Goal: Navigation & Orientation: Find specific page/section

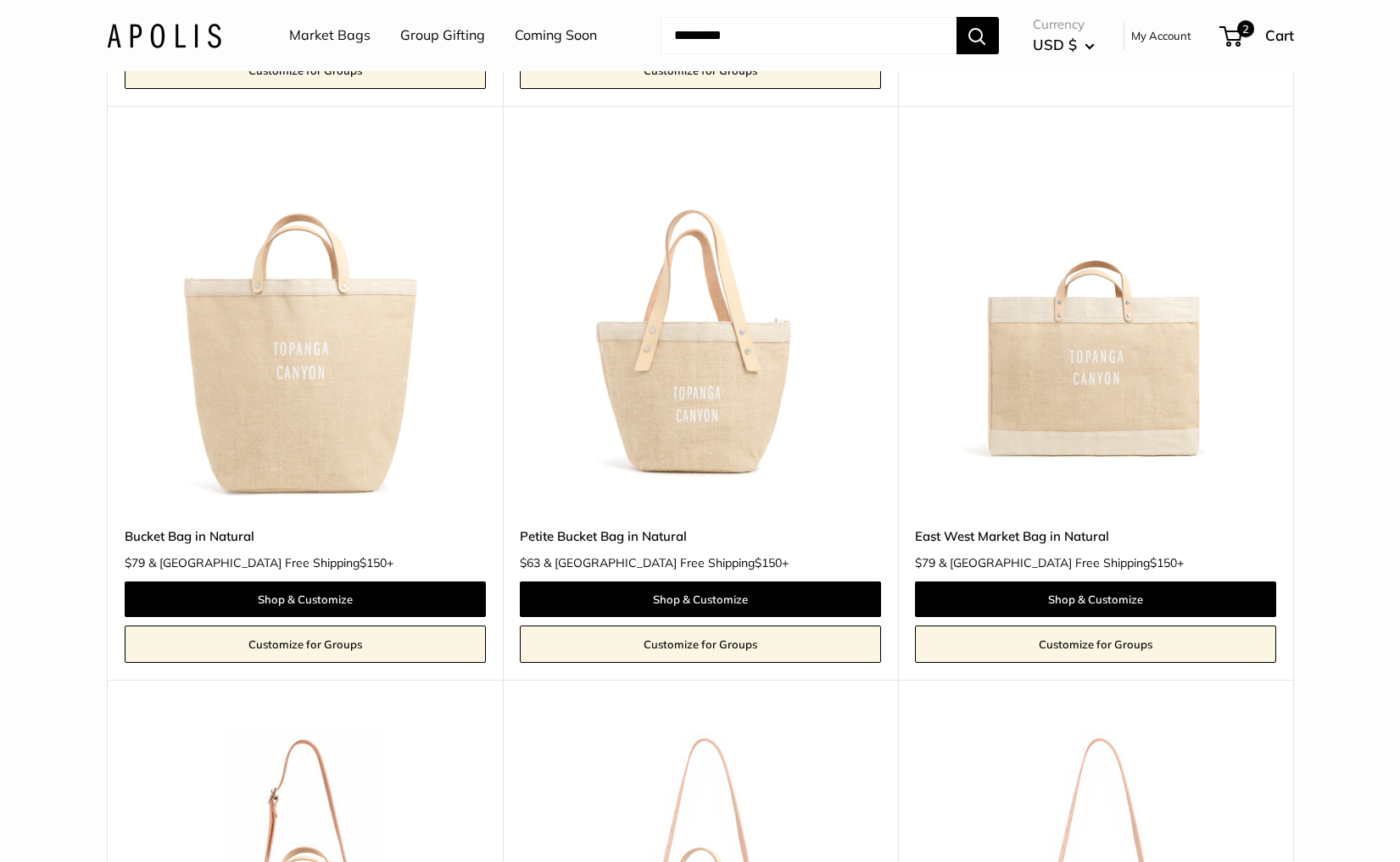
scroll to position [2616, 0]
click at [136, 39] on img at bounding box center [164, 35] width 115 height 25
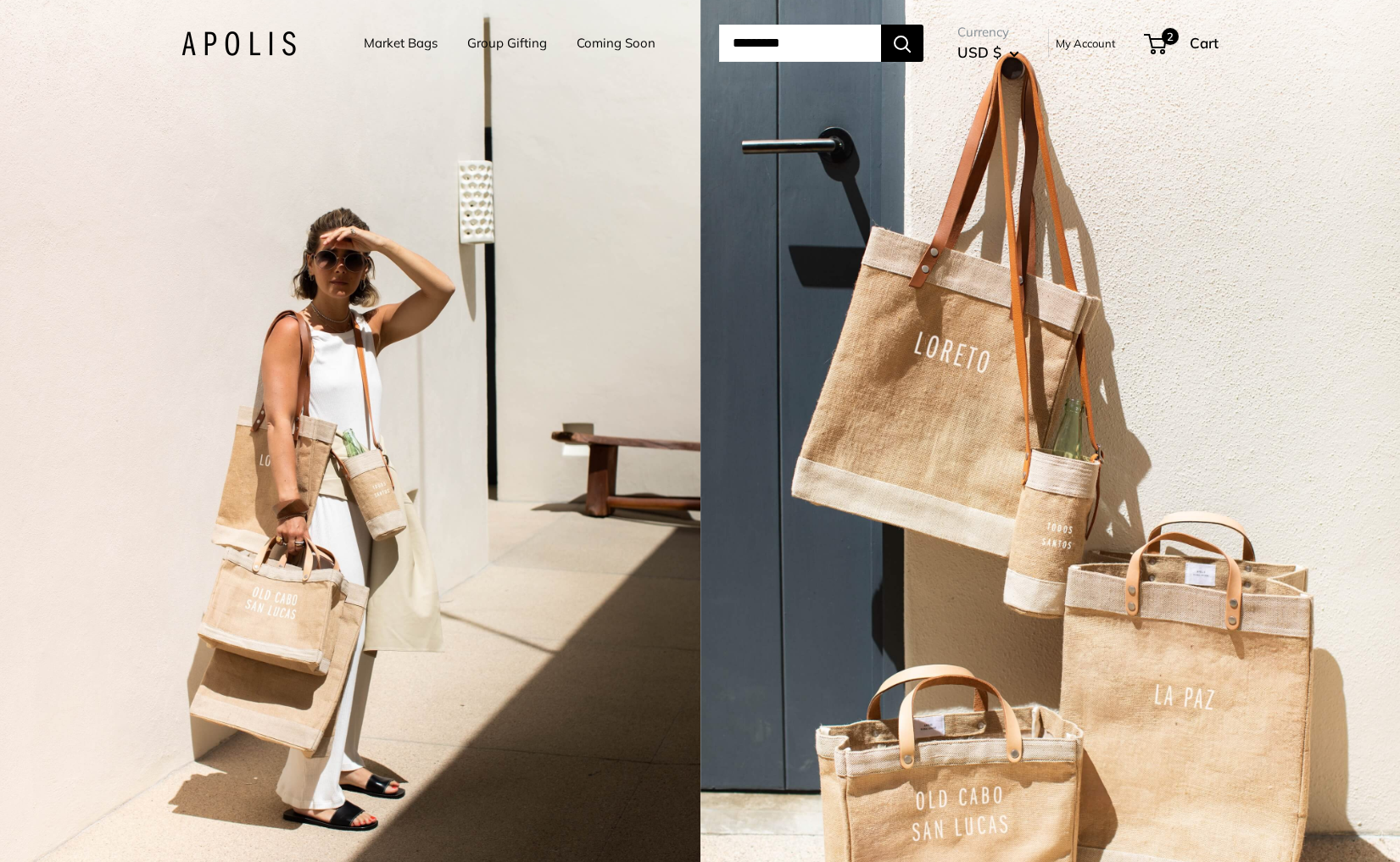
click at [507, 540] on div "2 / 3" at bounding box center [350, 431] width 700 height 862
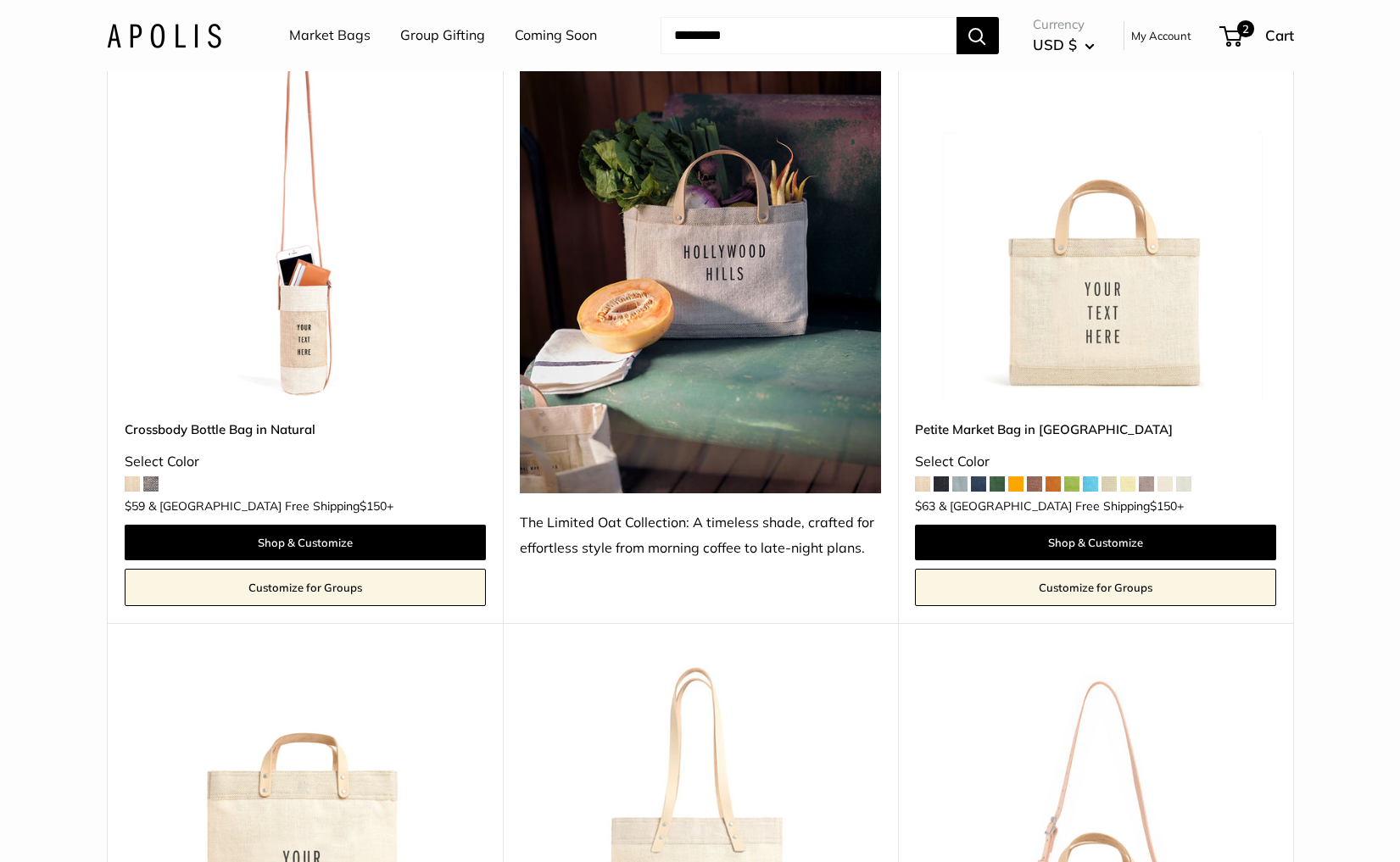
scroll to position [4498, 0]
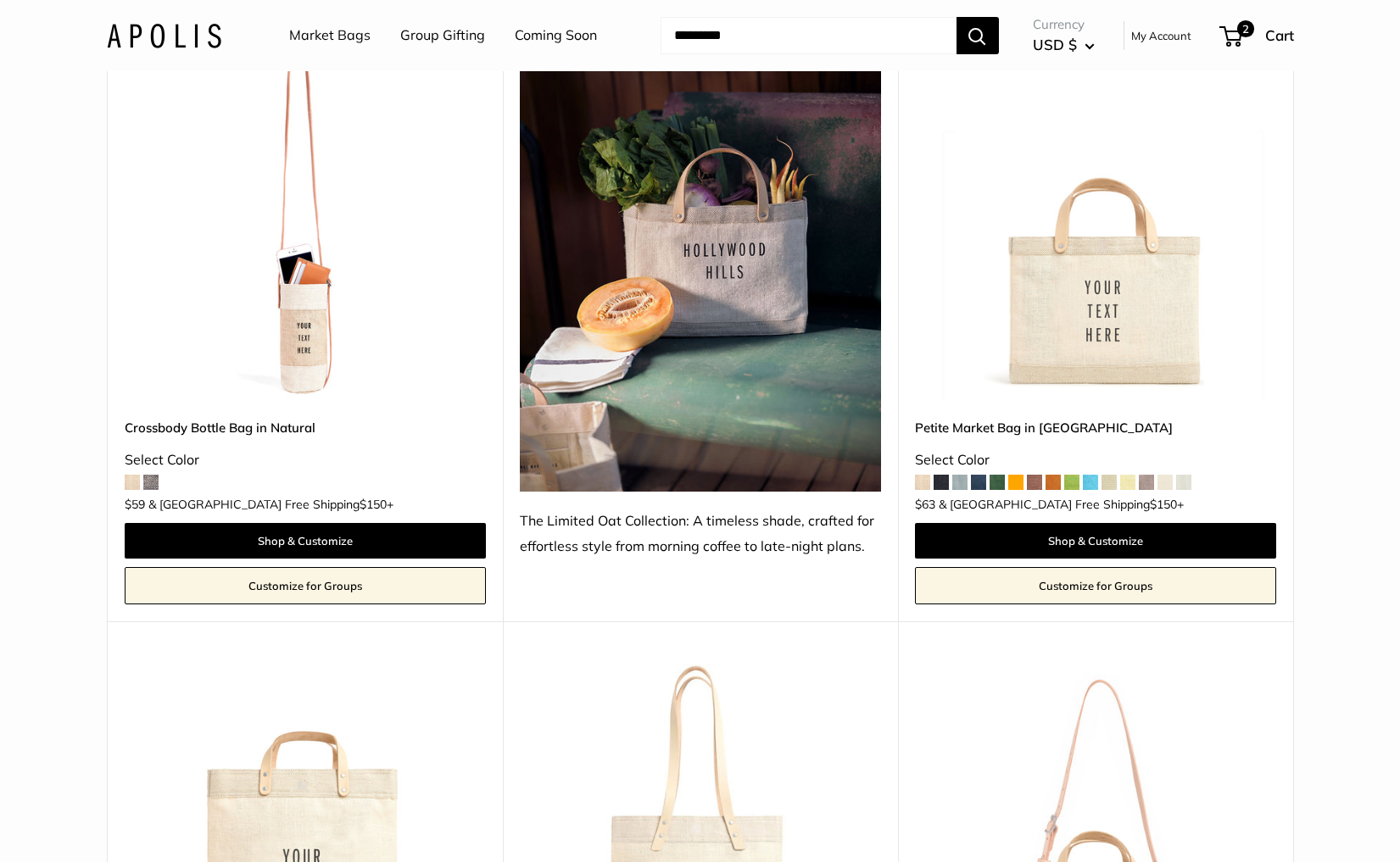
click at [0, 0] on img at bounding box center [0, 0] width 0 height 0
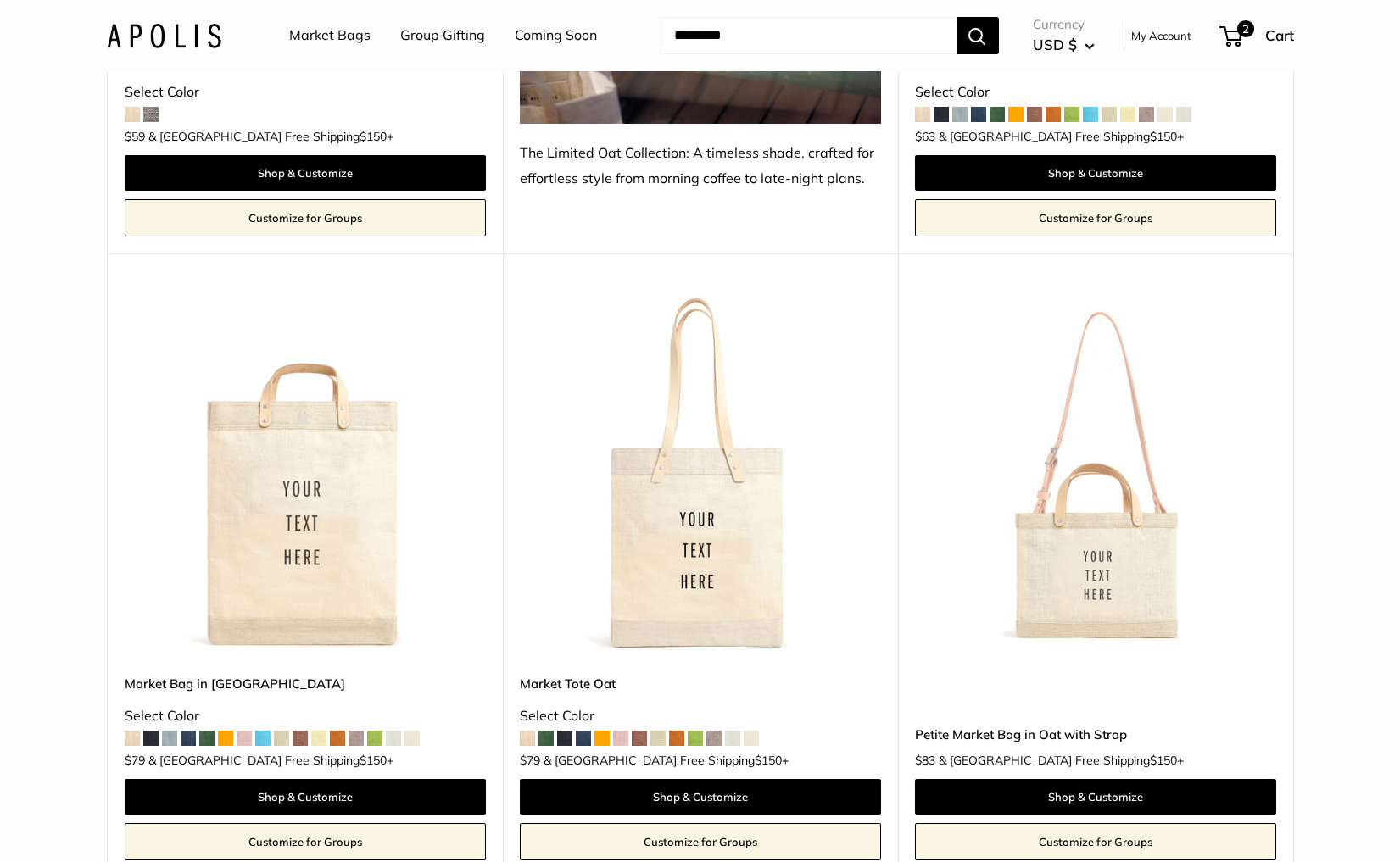
scroll to position [4869, 0]
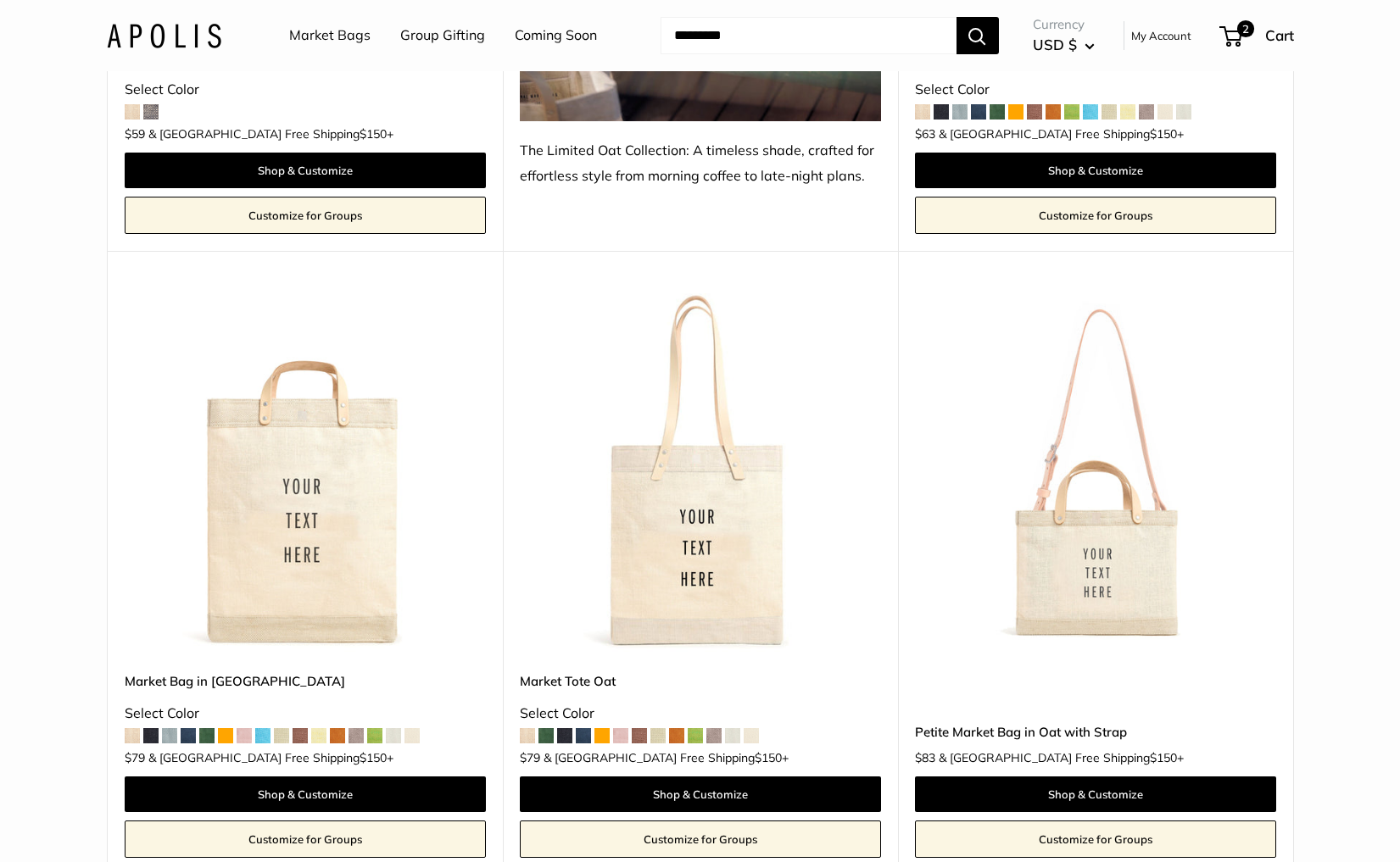
click at [0, 0] on img at bounding box center [0, 0] width 0 height 0
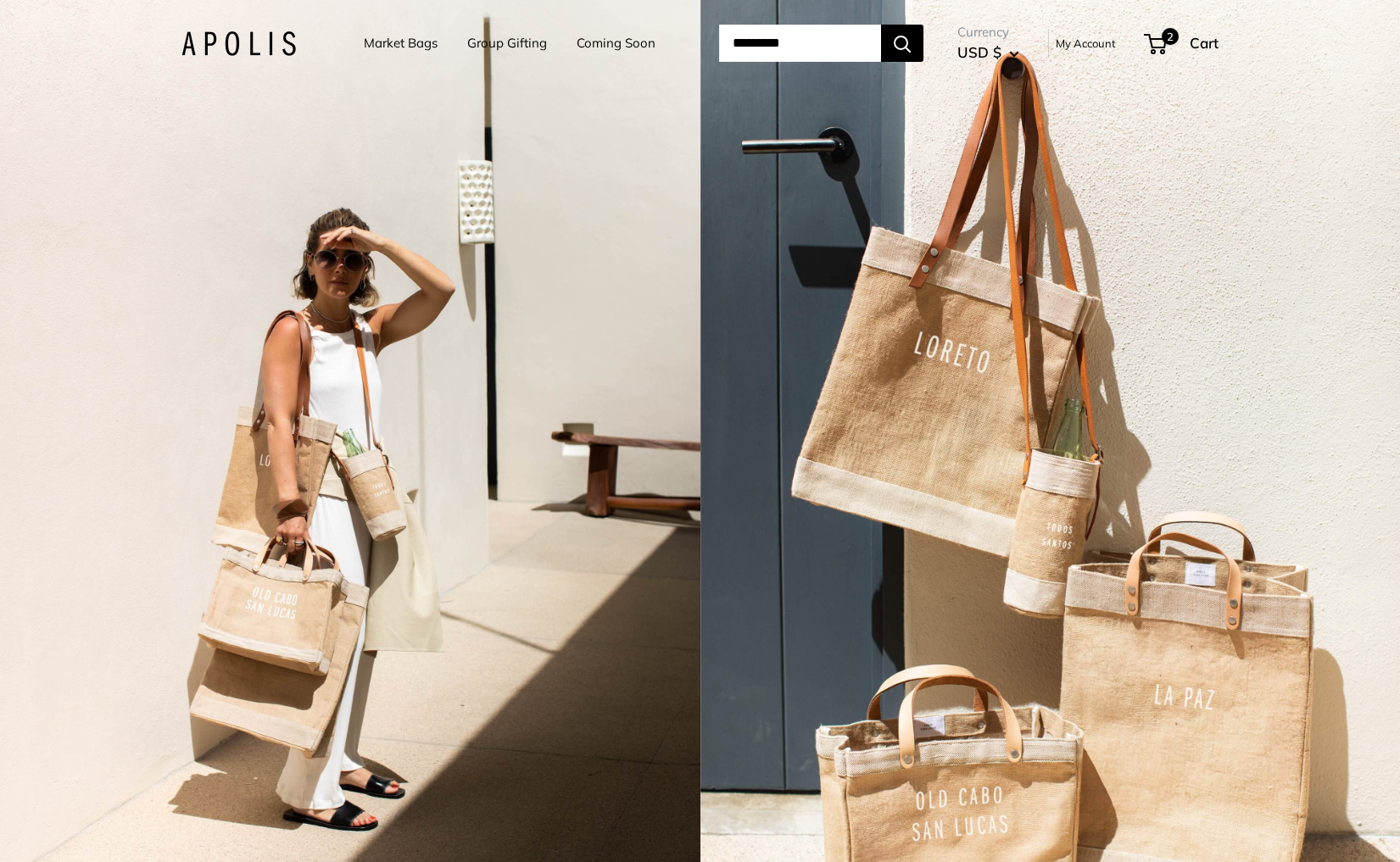
click at [414, 46] on link "Market Bags" at bounding box center [401, 43] width 74 height 24
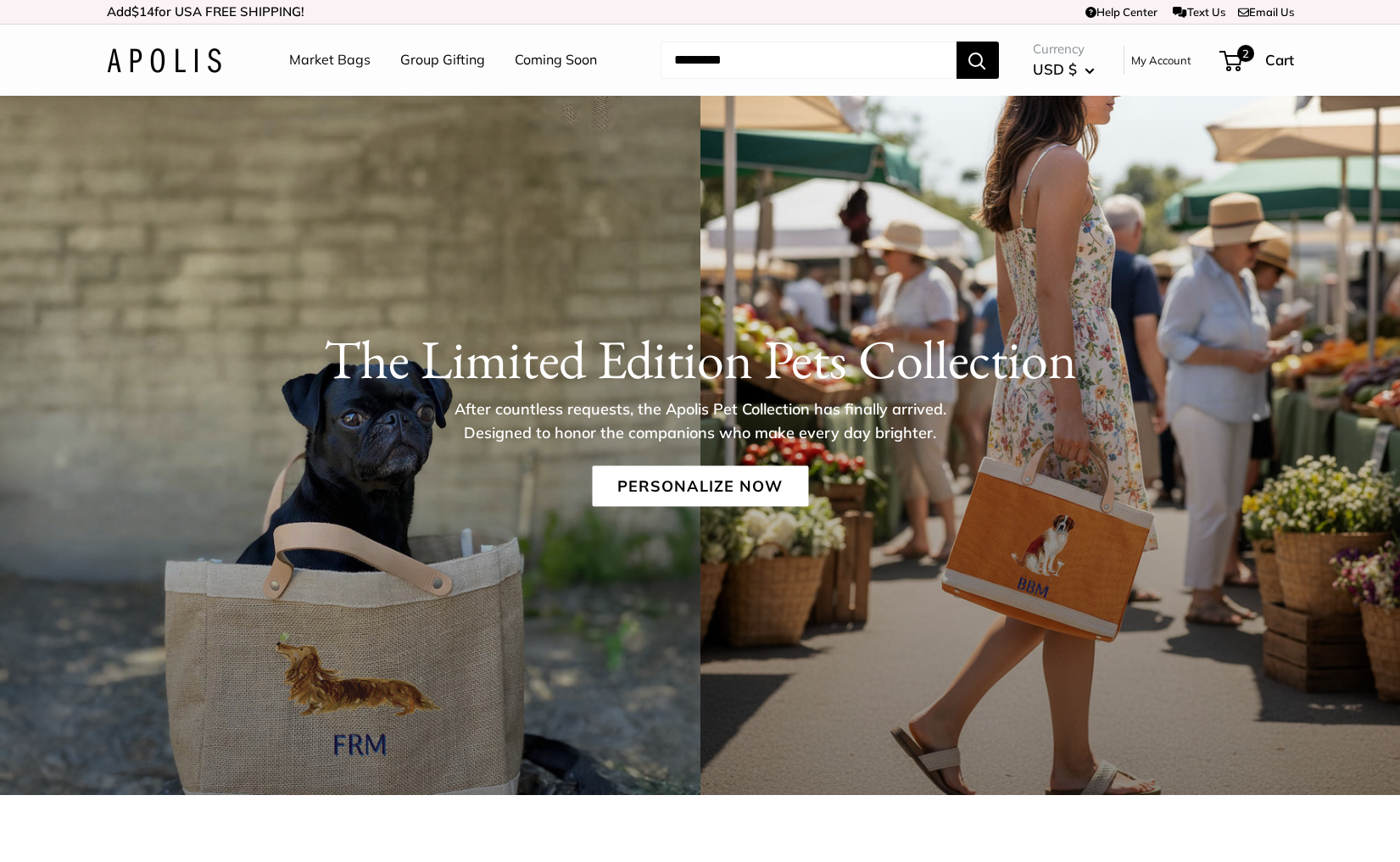
click at [557, 56] on link "Coming Soon" at bounding box center [555, 60] width 82 height 25
